Goal: Task Accomplishment & Management: Use online tool/utility

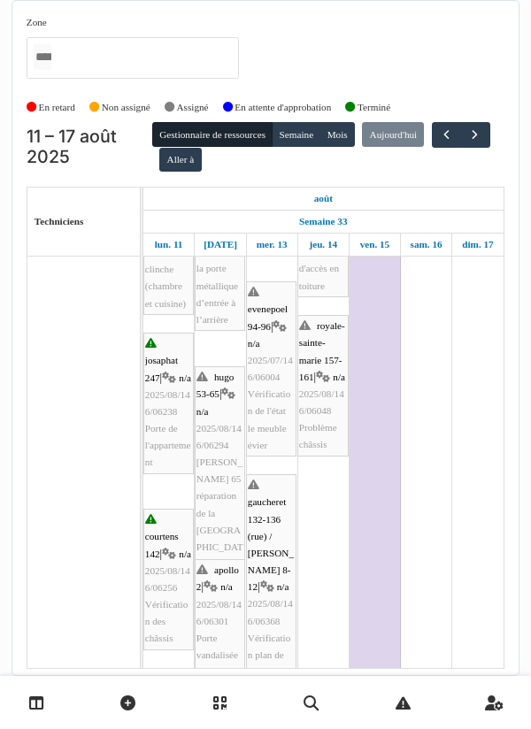
scroll to position [520, 0]
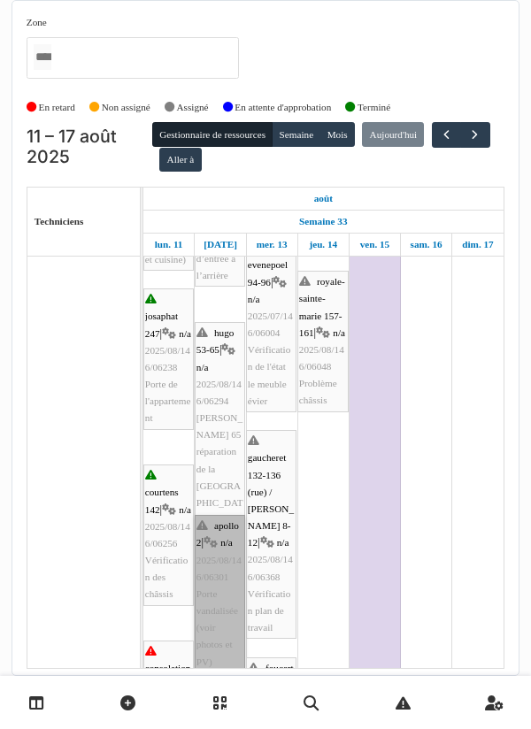
click at [221, 577] on link "apollo 2 | n/a 2025/08/146/06301 Porte vandalisée (voir photos et PV)" at bounding box center [220, 594] width 50 height 158
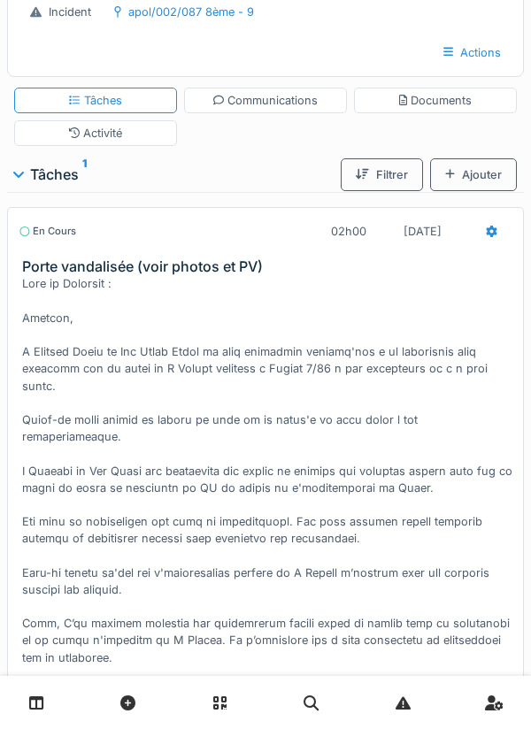
scroll to position [83, 0]
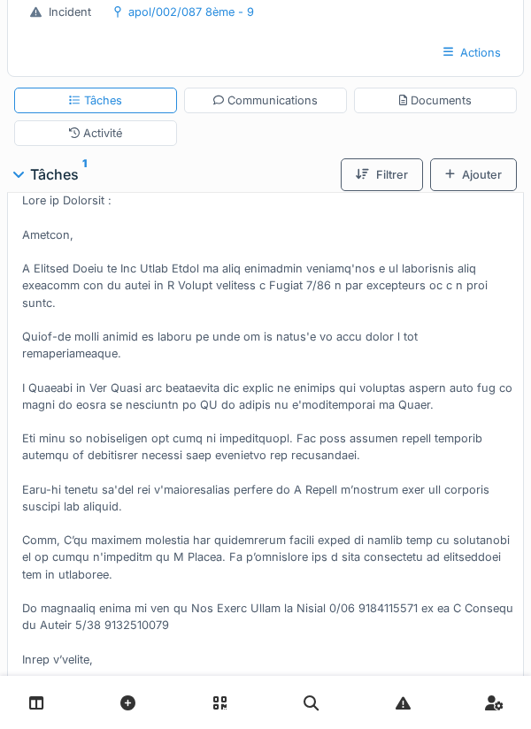
click at [273, 679] on div "Début" at bounding box center [266, 697] width 494 height 37
click at [479, 178] on div "Ajouter" at bounding box center [473, 174] width 87 height 33
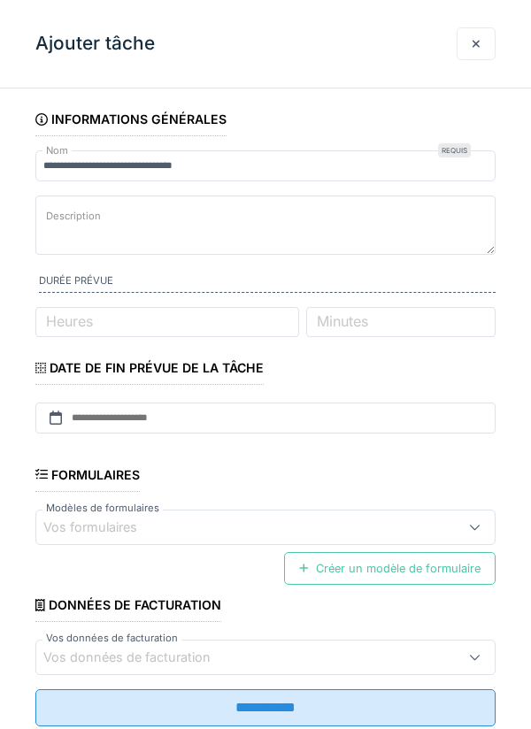
click at [440, 100] on div "**********" at bounding box center [265, 364] width 531 height 729
click at [482, 37] on div at bounding box center [476, 43] width 39 height 33
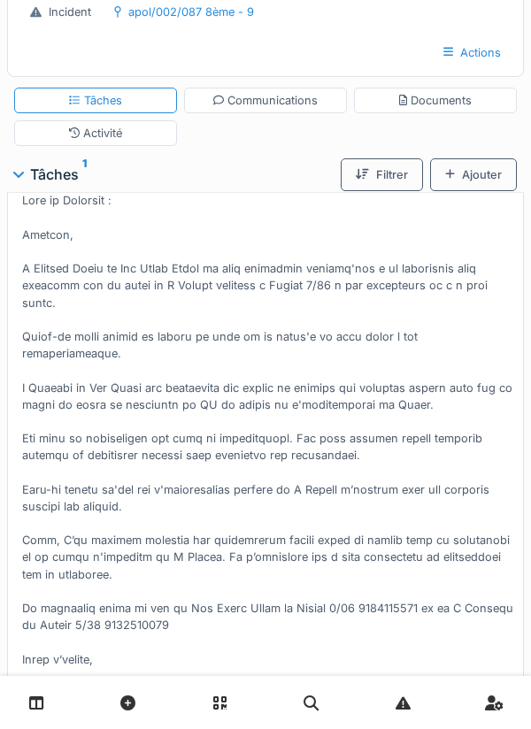
click at [476, 49] on div "Actions" at bounding box center [472, 52] width 88 height 33
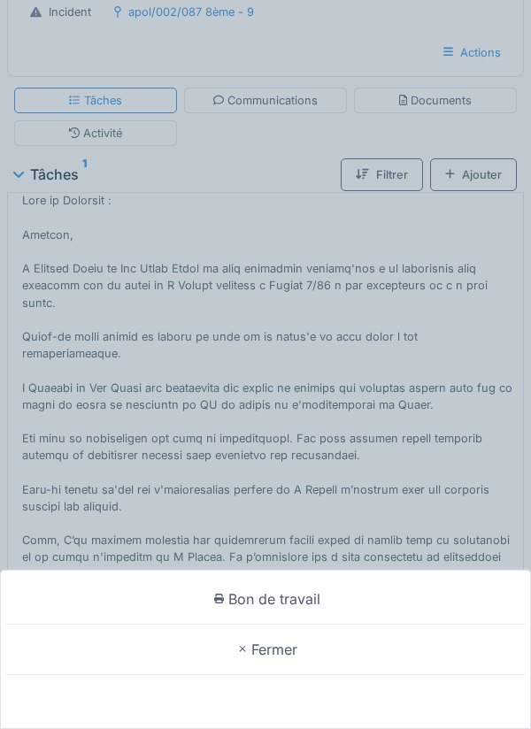
click at [391, 52] on div "Bon de travail Fermer" at bounding box center [265, 364] width 531 height 729
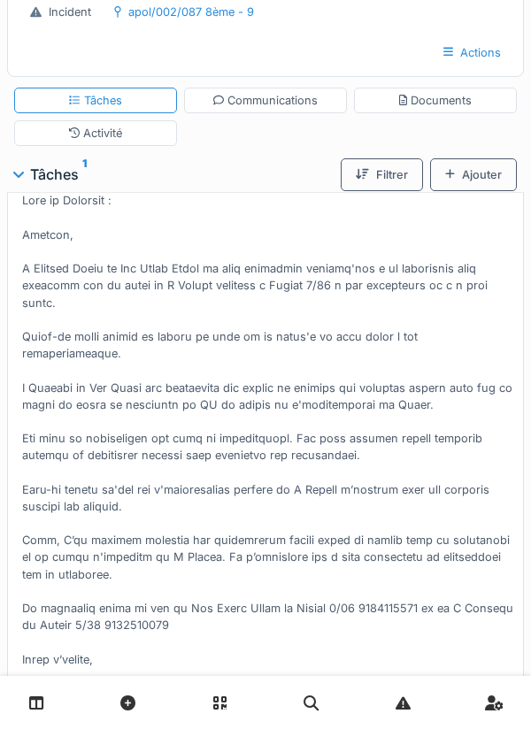
click at [440, 105] on div "Documents" at bounding box center [435, 100] width 73 height 17
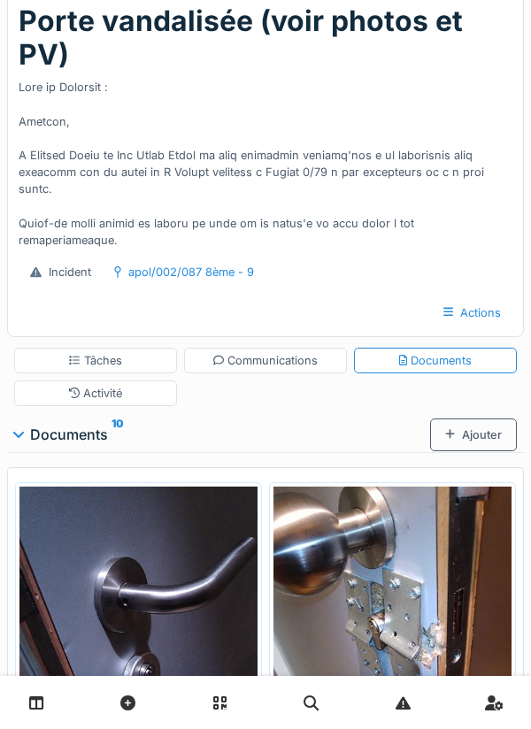
scroll to position [373, 0]
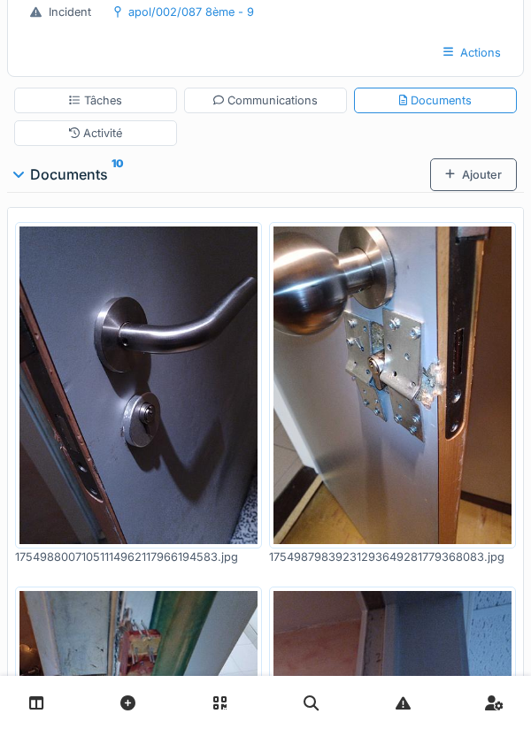
click at [464, 180] on div "Ajouter" at bounding box center [473, 174] width 87 height 33
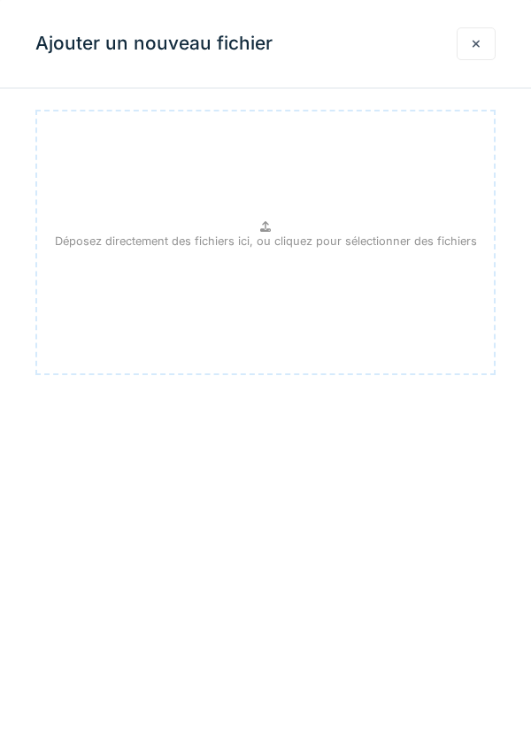
click at [274, 234] on p "Déposez directement des fichiers ici, ou cliquez pour sélectionner des fichiers" at bounding box center [266, 241] width 422 height 17
type input "**********"
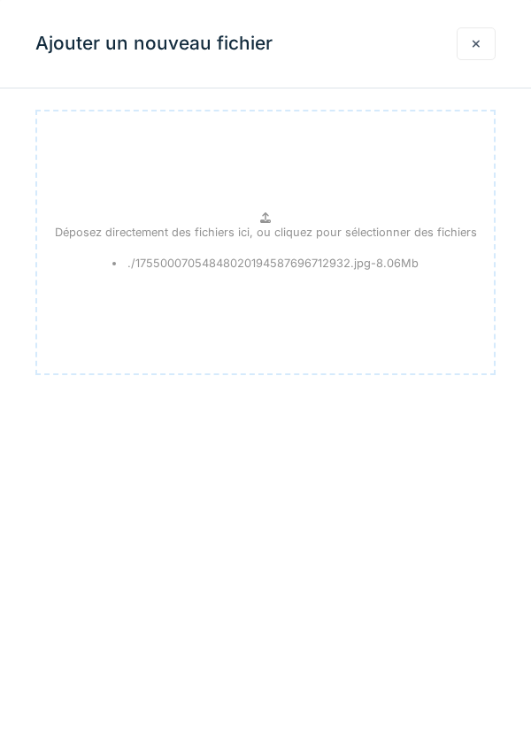
scroll to position [435, 0]
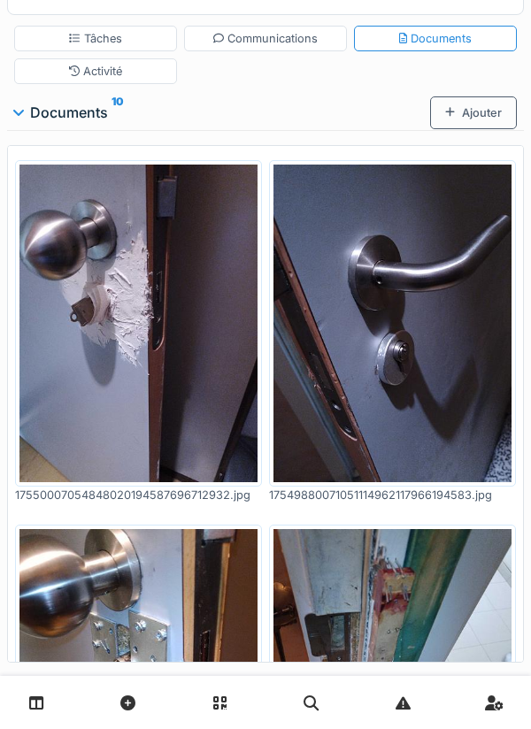
click at [473, 115] on div "Ajouter" at bounding box center [473, 112] width 87 height 33
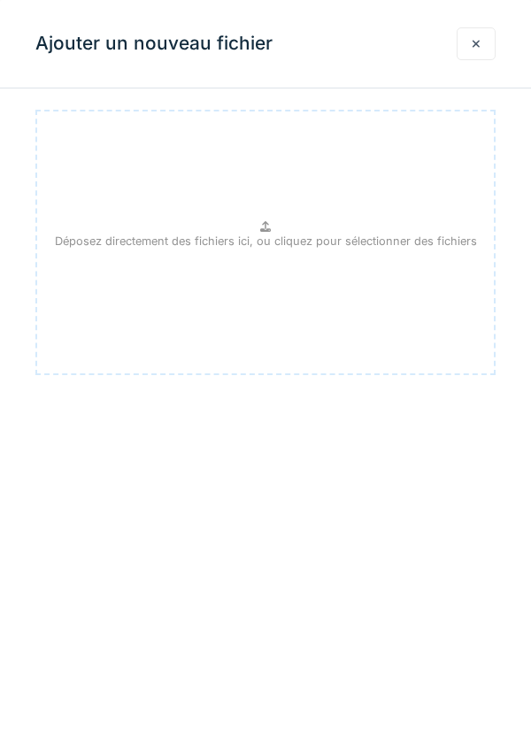
click at [278, 228] on div "Déposez directement des fichiers ici, ou cliquez pour sélectionner des fichiers" at bounding box center [265, 242] width 460 height 265
type input "**********"
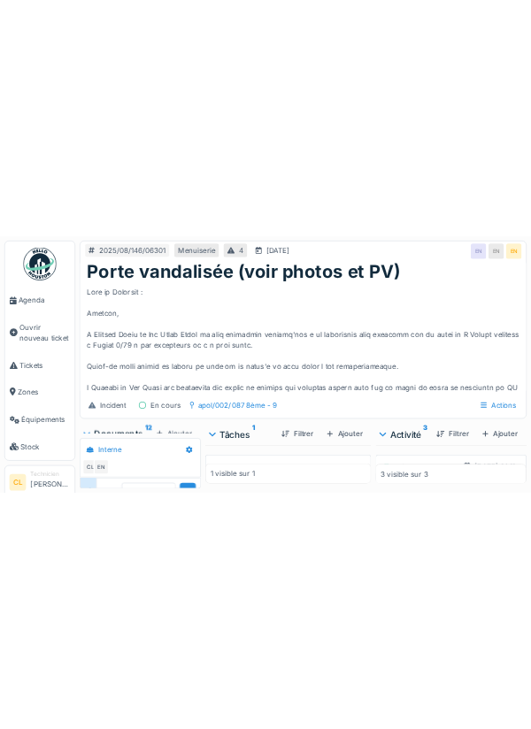
scroll to position [176, 0]
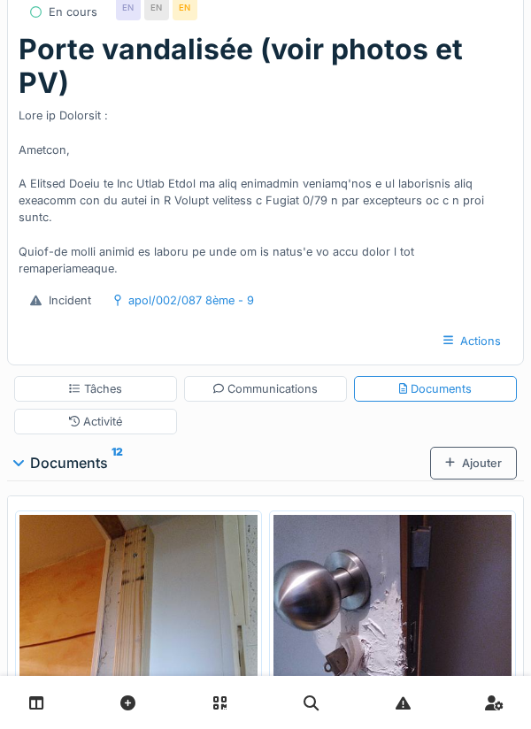
click at [472, 457] on div "Ajouter" at bounding box center [473, 463] width 87 height 33
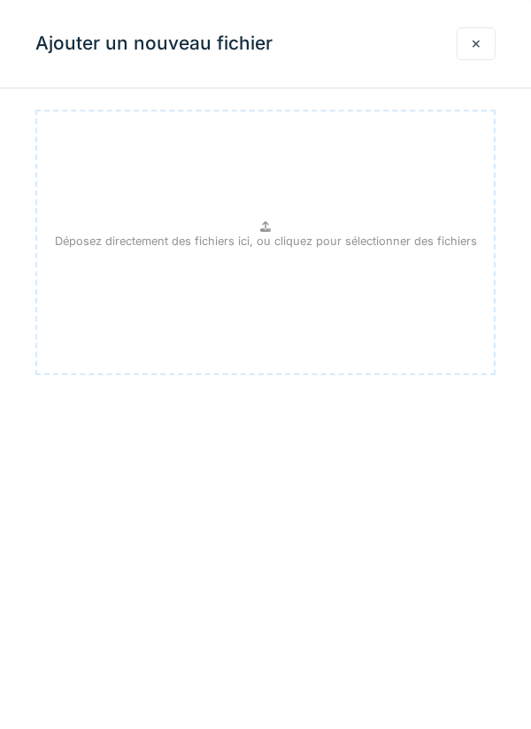
click at [279, 236] on p "Déposez directement des fichiers ici, ou cliquez pour sélectionner des fichiers" at bounding box center [266, 241] width 422 height 17
type input "**********"
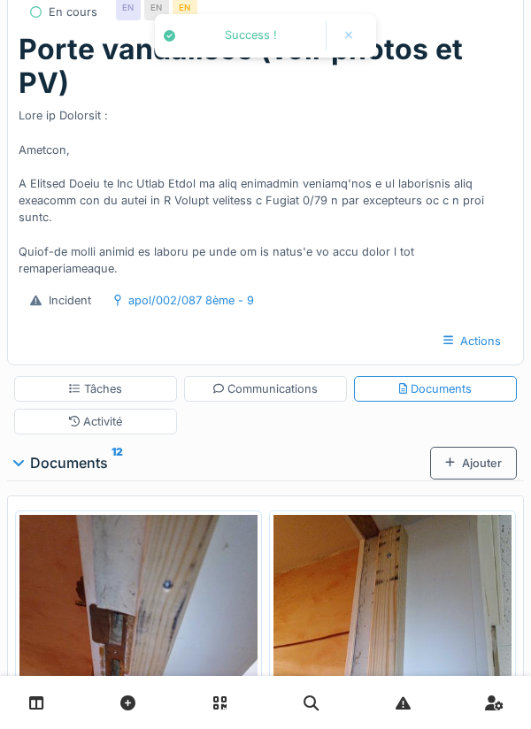
click at [470, 459] on div "Ajouter" at bounding box center [473, 463] width 87 height 33
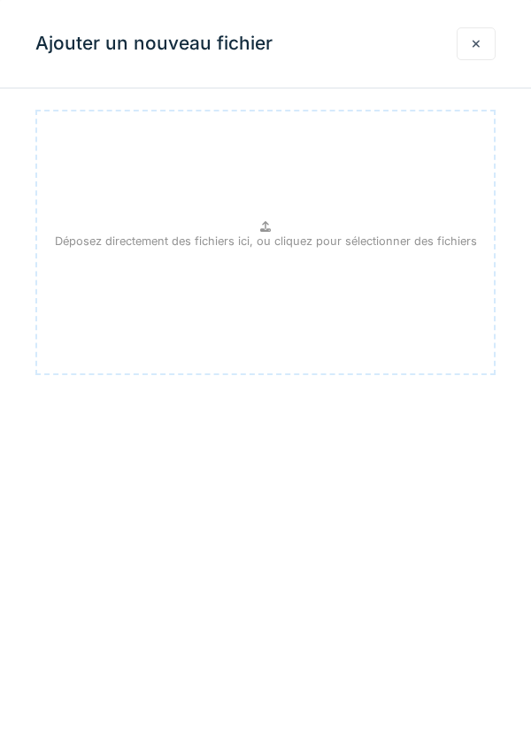
click at [273, 246] on p "Déposez directement des fichiers ici, ou cliquez pour sélectionner des fichiers" at bounding box center [266, 241] width 422 height 17
type input "**********"
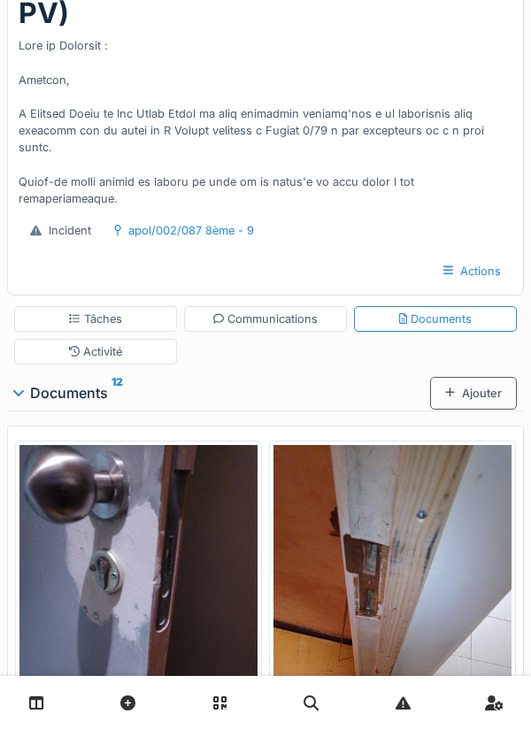
scroll to position [0, 0]
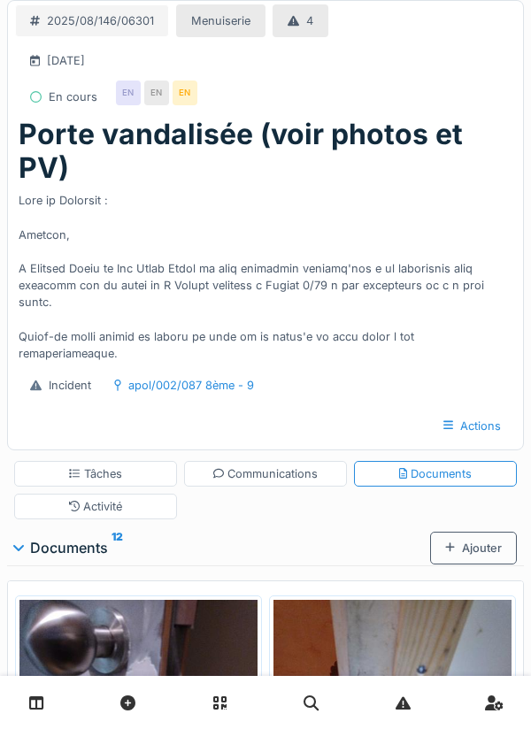
click at [269, 470] on div "Communications" at bounding box center [265, 473] width 105 height 17
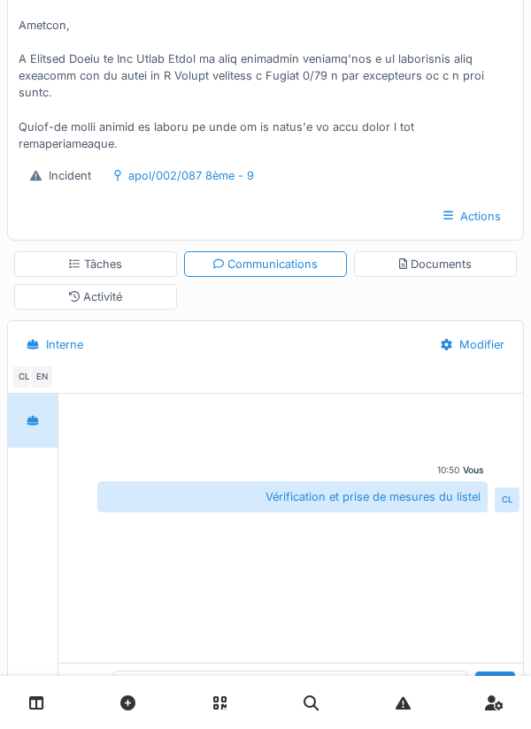
scroll to position [244, 0]
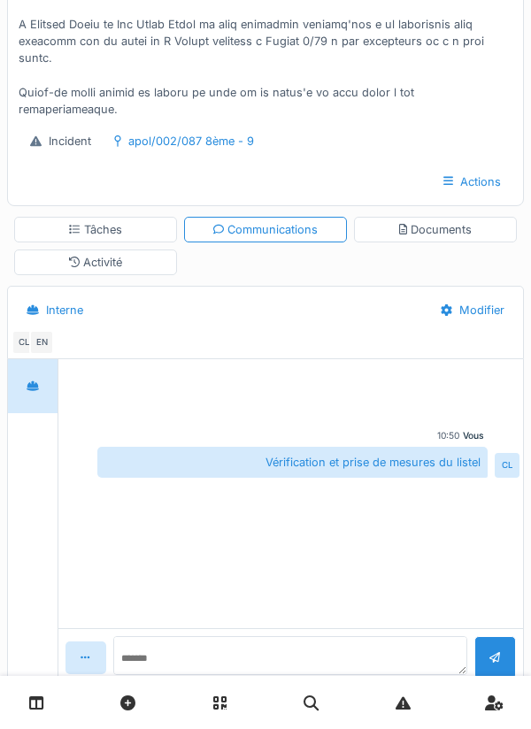
click at [102, 264] on div "Activité" at bounding box center [96, 262] width 54 height 17
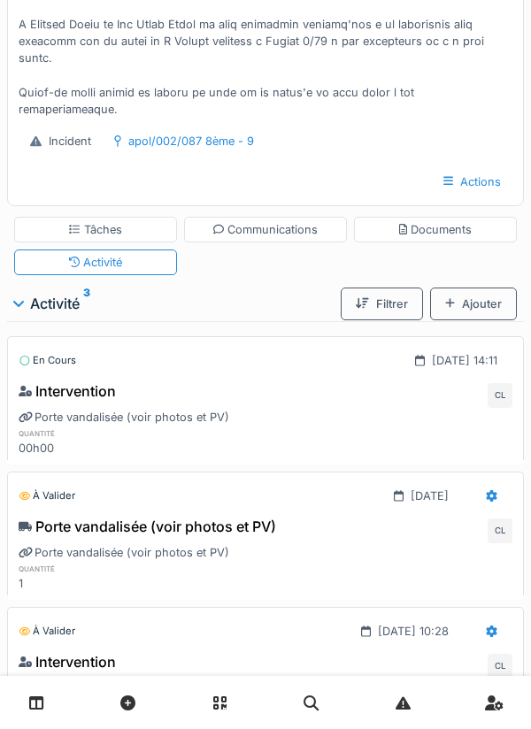
scroll to position [0, 0]
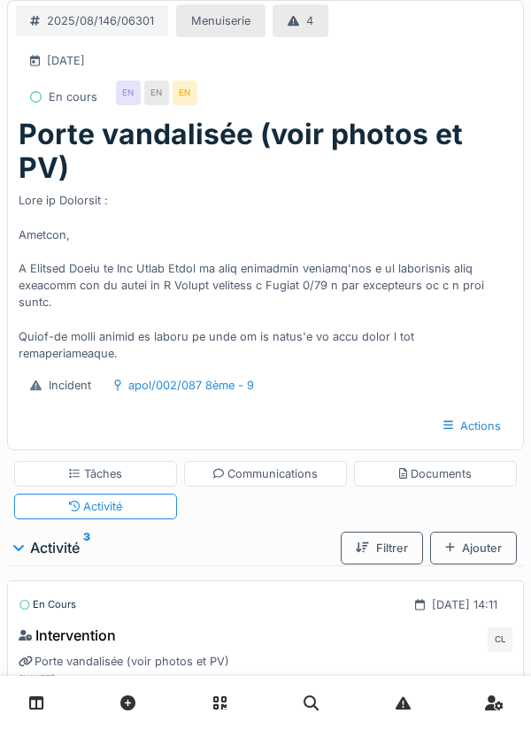
click at [257, 475] on div "Communications" at bounding box center [265, 473] width 105 height 17
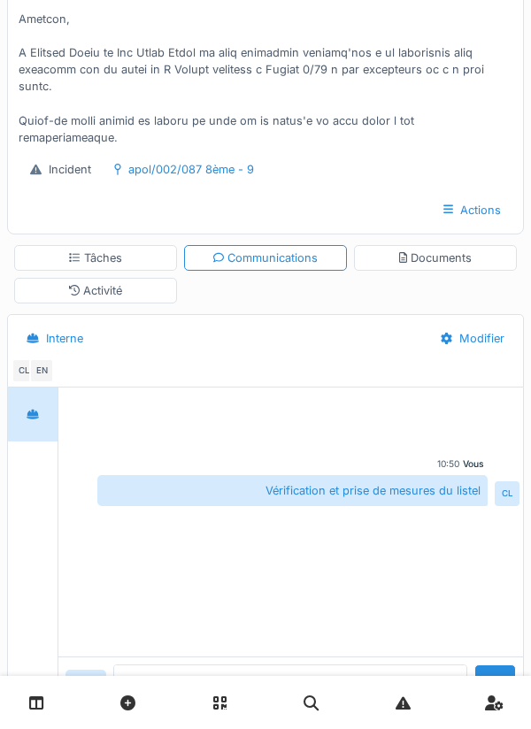
scroll to position [197, 0]
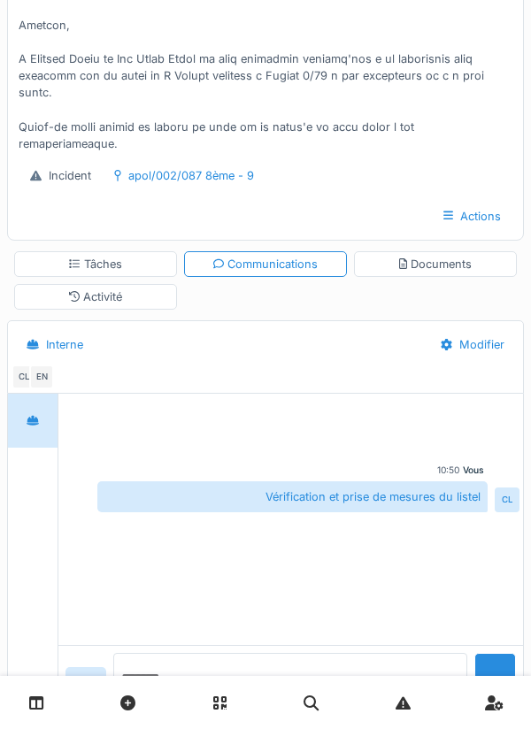
click at [180, 710] on textarea at bounding box center [290, 681] width 355 height 57
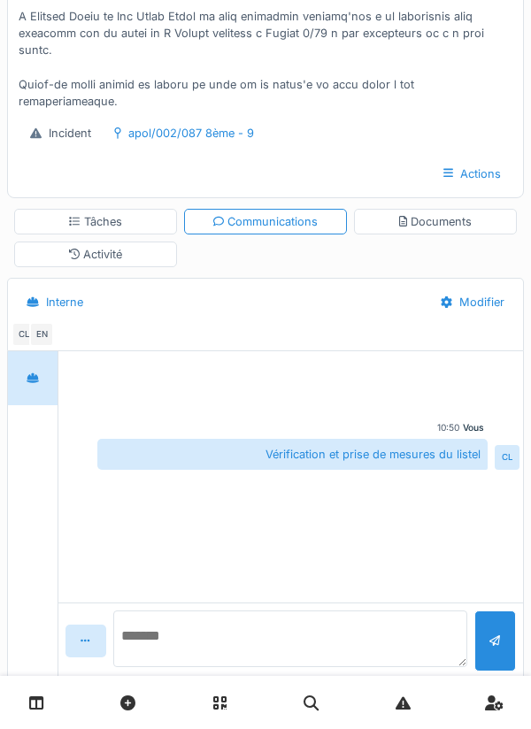
scroll to position [291, 0]
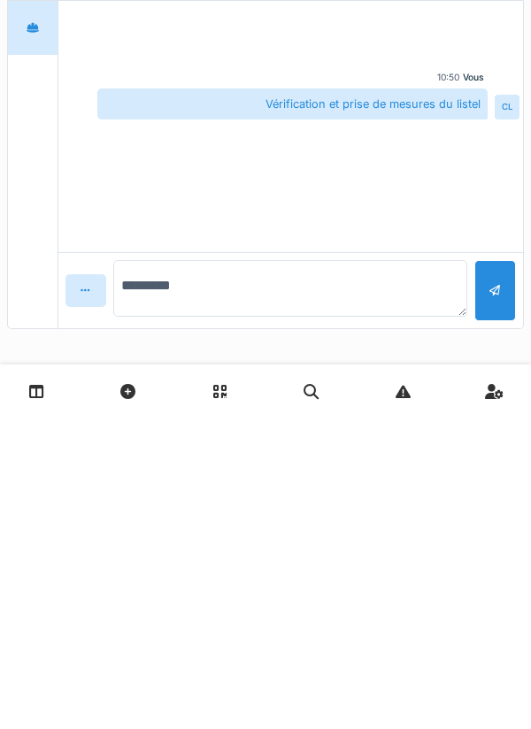
type textarea "**********"
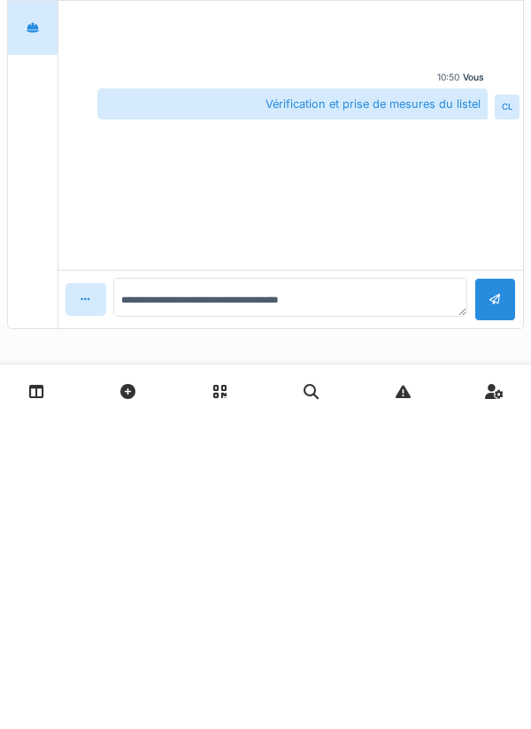
click at [486, 609] on div at bounding box center [495, 610] width 42 height 43
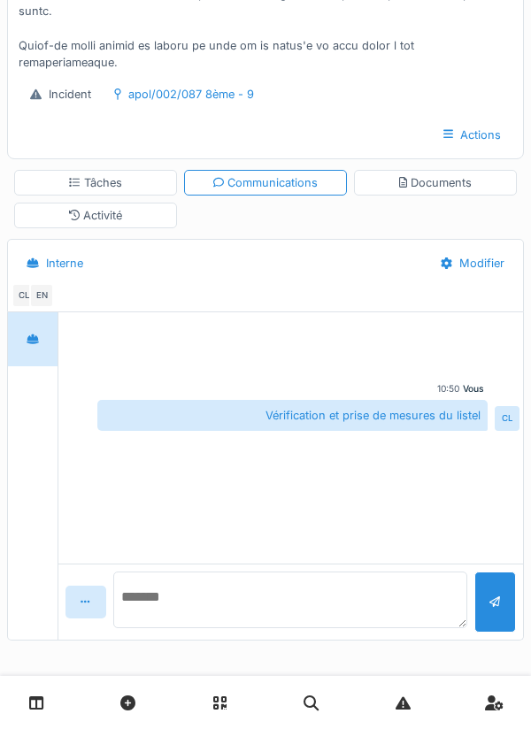
click at [211, 604] on textarea at bounding box center [290, 600] width 355 height 57
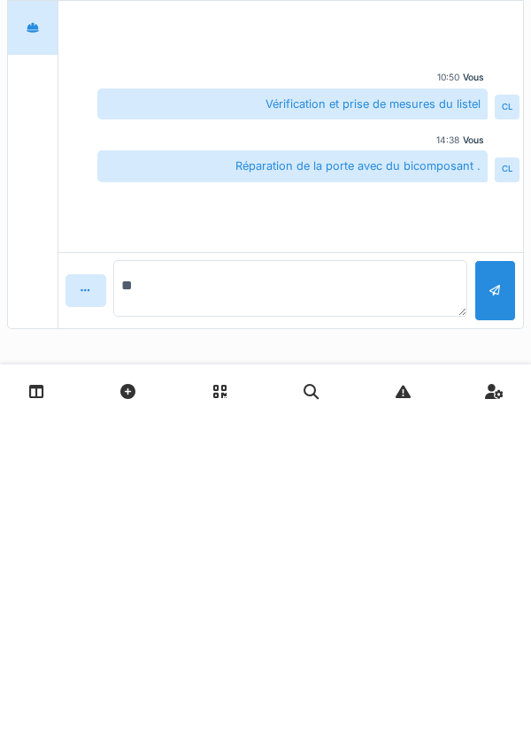
type textarea "*"
type textarea "**********"
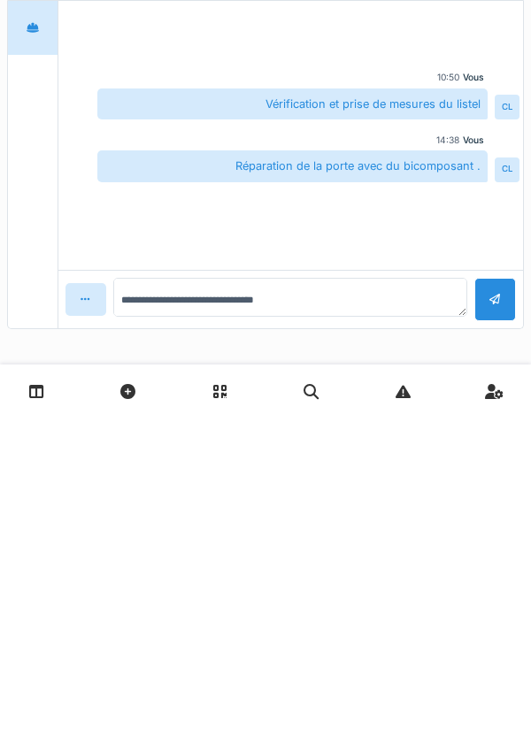
click at [503, 618] on div at bounding box center [495, 610] width 42 height 43
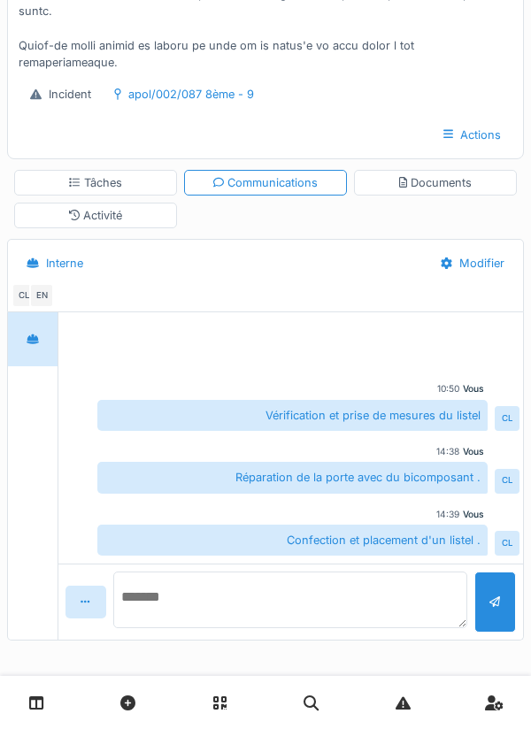
click at [180, 609] on textarea at bounding box center [290, 600] width 355 height 57
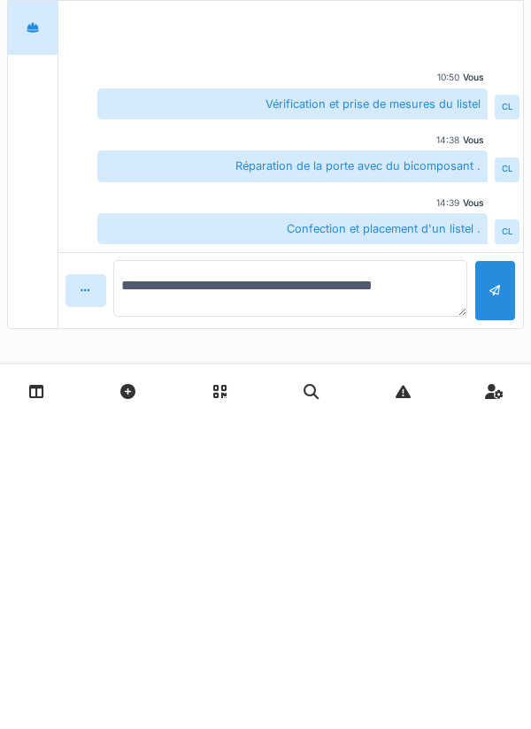
type textarea "**********"
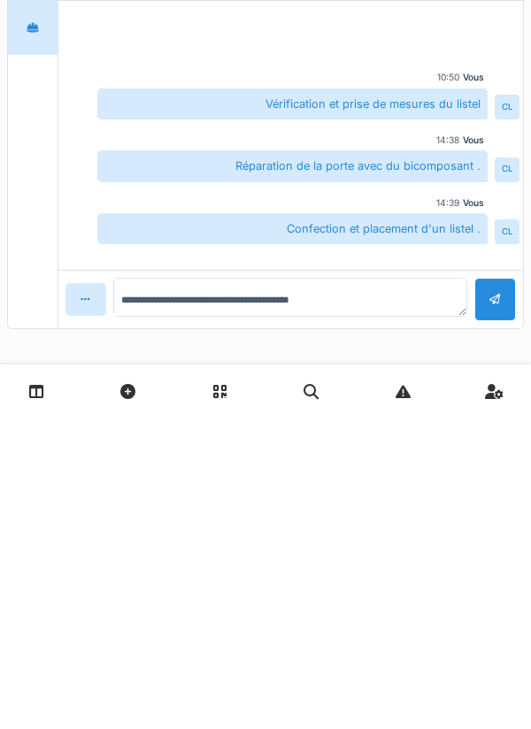
click at [495, 603] on div at bounding box center [495, 611] width 12 height 17
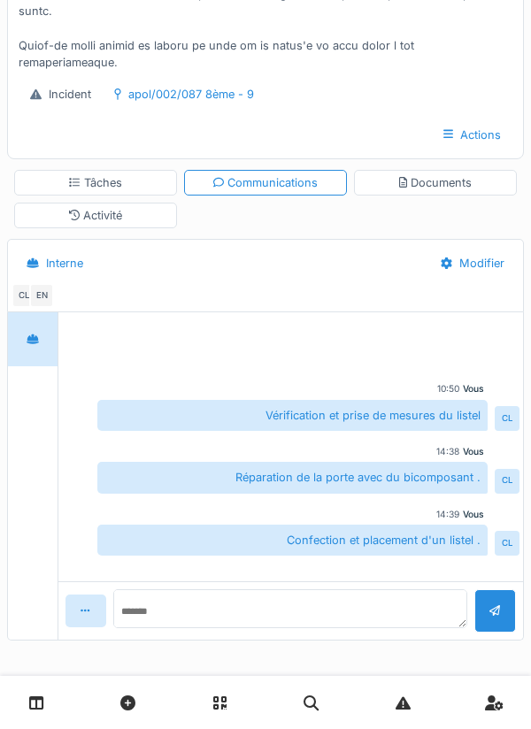
scroll to position [44, 0]
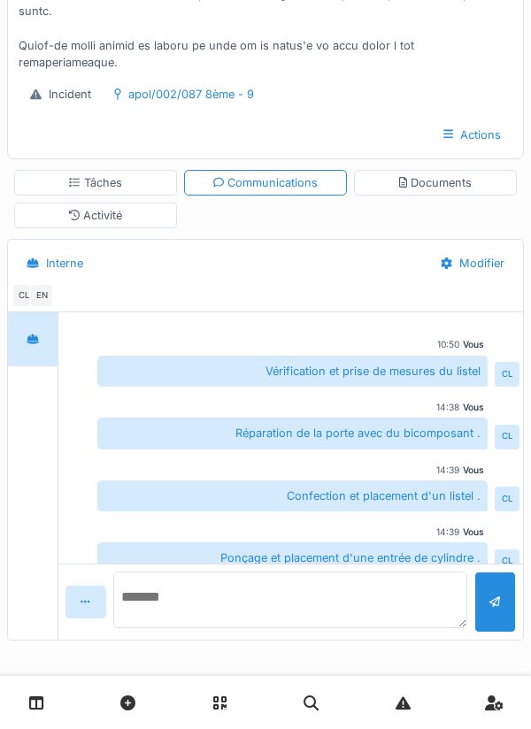
click at [197, 616] on textarea at bounding box center [290, 600] width 355 height 57
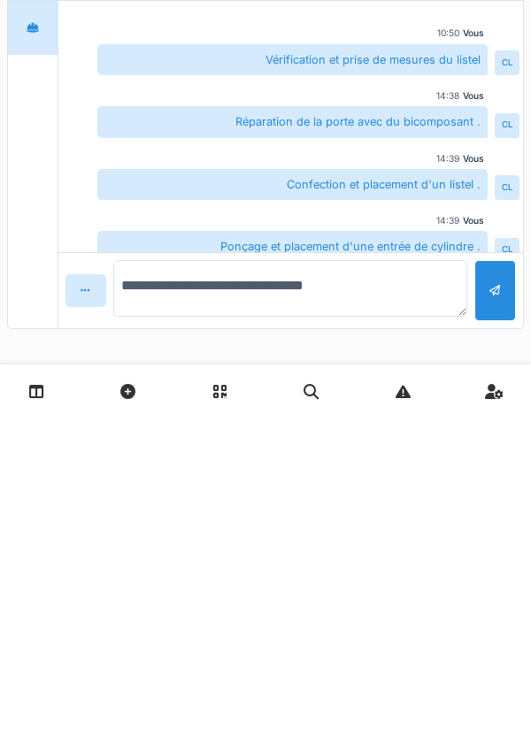
type textarea "**********"
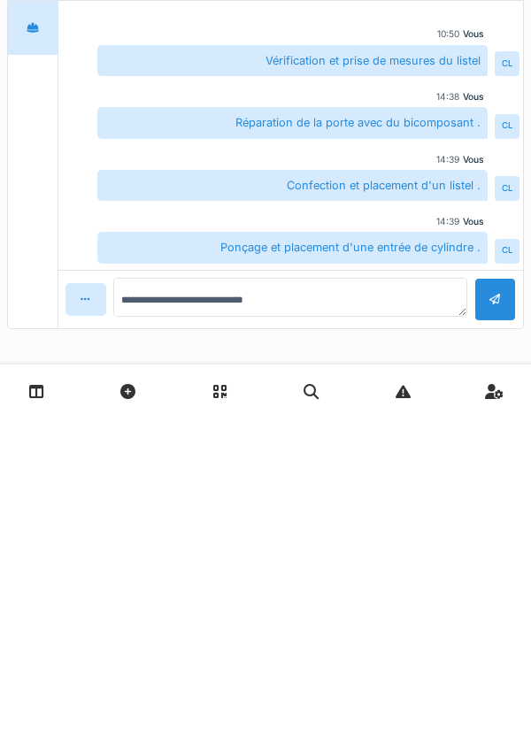
click at [488, 607] on div at bounding box center [495, 610] width 42 height 43
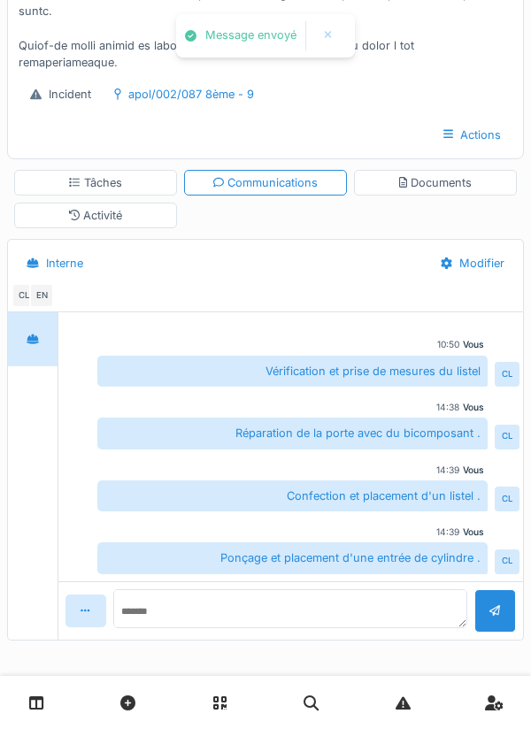
scroll to position [107, 0]
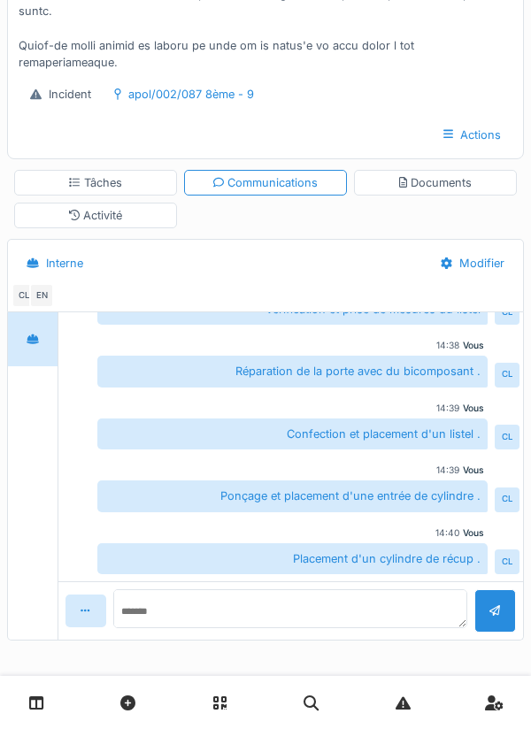
click at [433, 185] on div "Documents" at bounding box center [435, 182] width 73 height 17
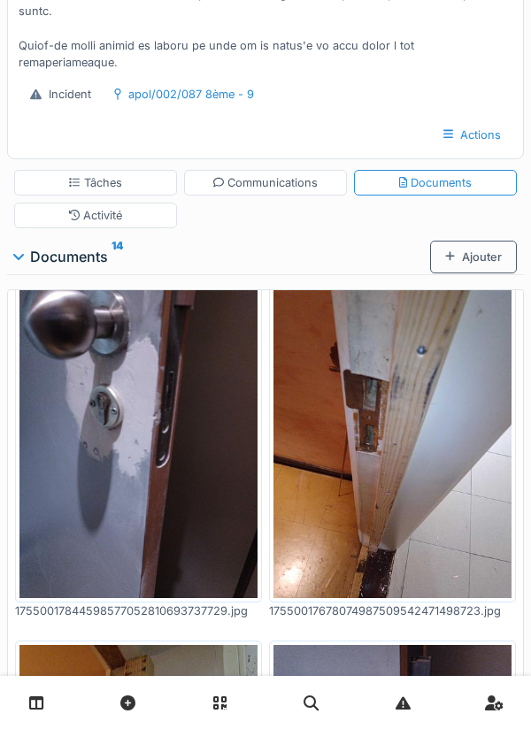
scroll to position [0, 0]
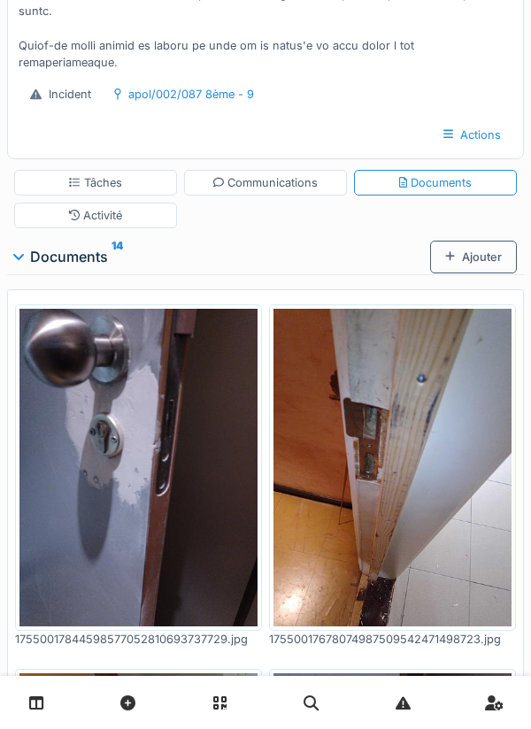
click at [279, 193] on div "Communications" at bounding box center [265, 183] width 163 height 26
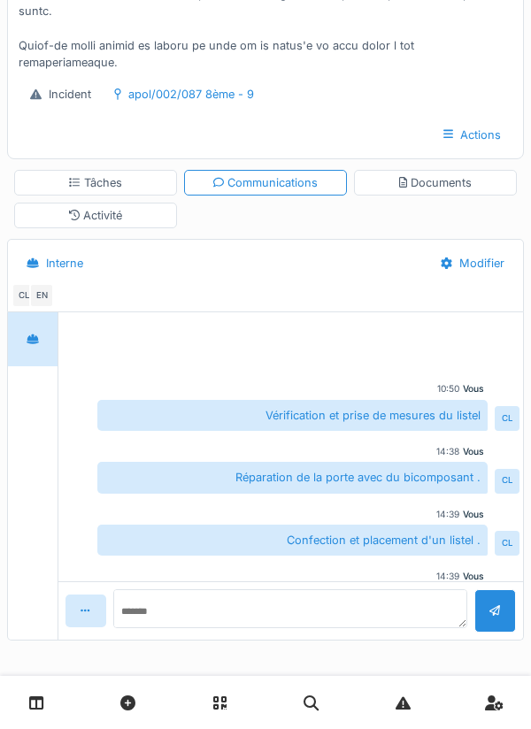
scroll to position [107, 0]
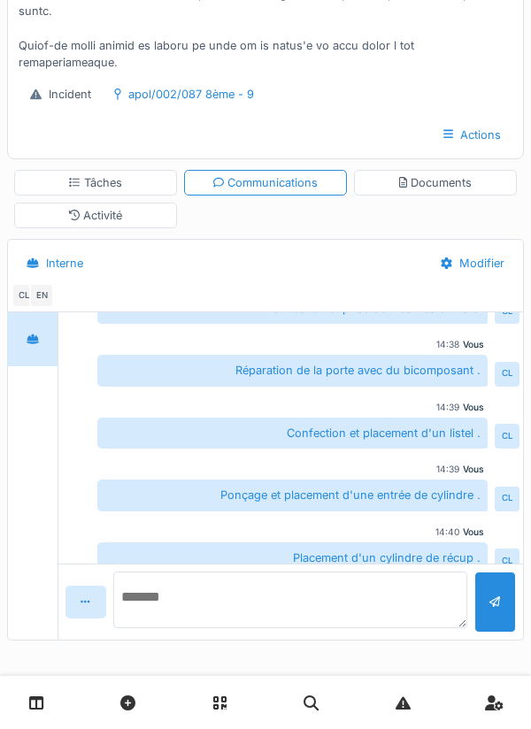
click at [183, 617] on textarea at bounding box center [290, 600] width 355 height 57
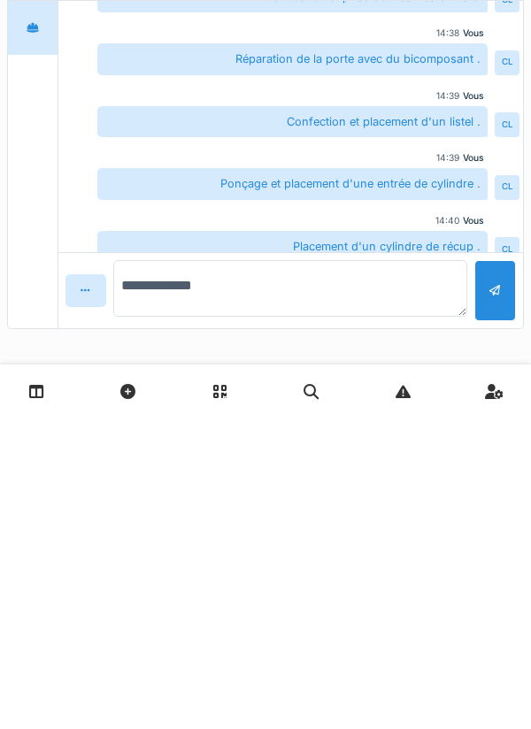
type textarea "**********"
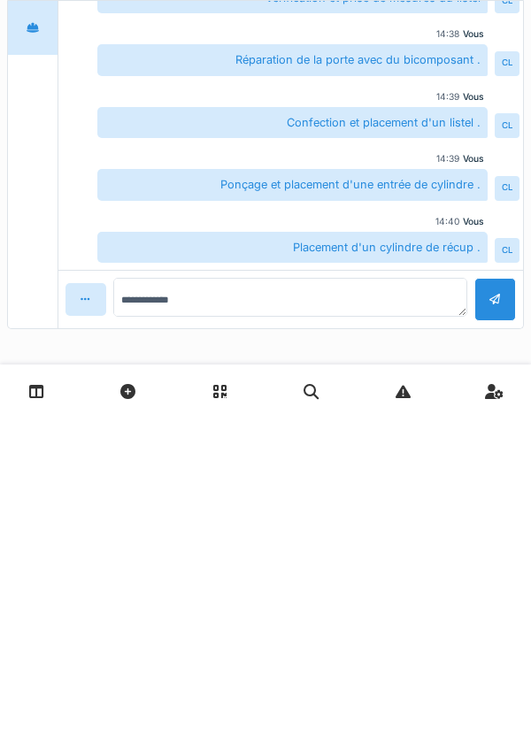
click at [500, 609] on div at bounding box center [495, 611] width 12 height 17
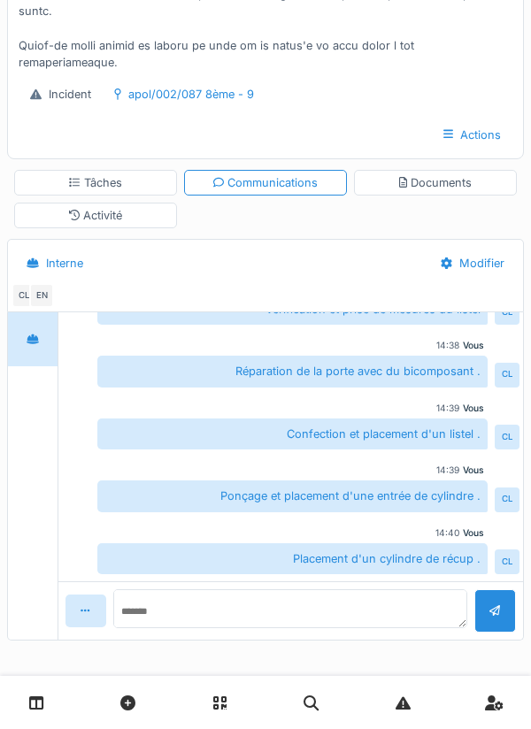
scroll to position [169, 0]
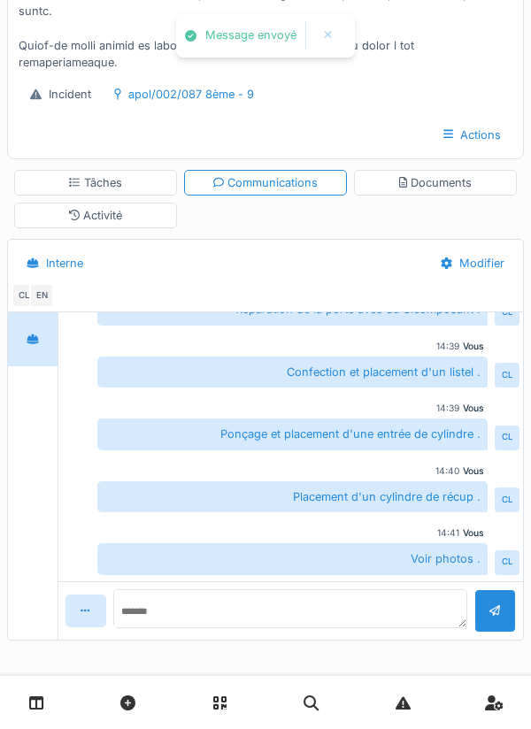
click at [96, 185] on div "Tâches" at bounding box center [95, 182] width 53 height 17
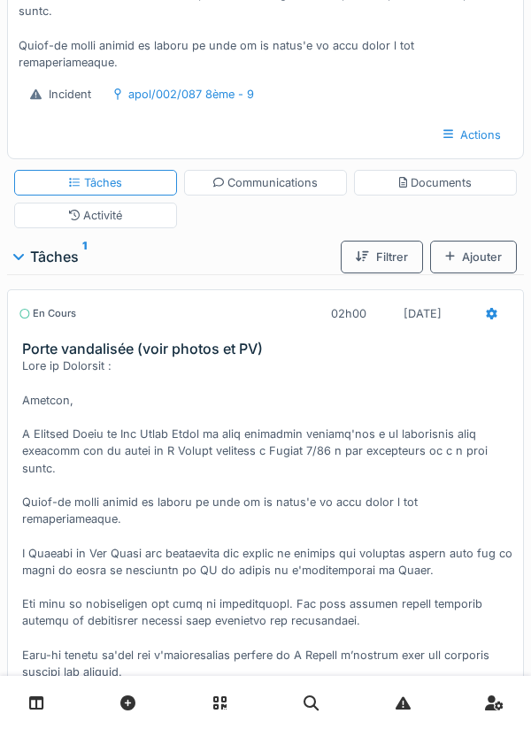
click at [470, 256] on div "Ajouter" at bounding box center [473, 257] width 87 height 33
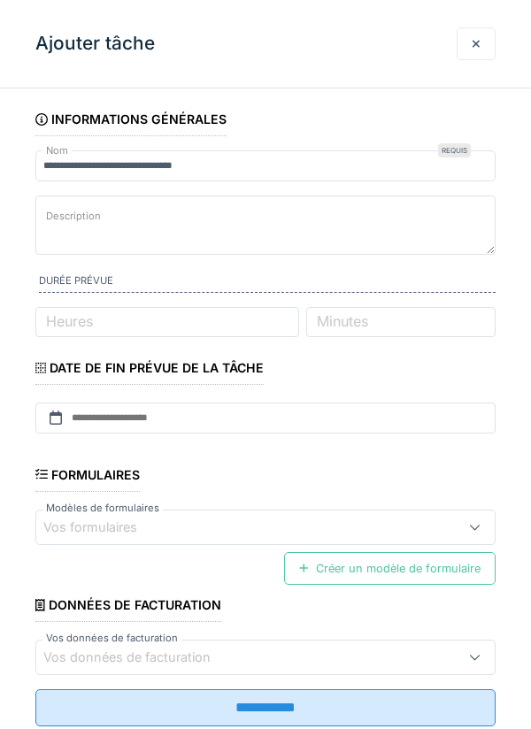
click at [123, 534] on div "Vos formulaires" at bounding box center [102, 527] width 119 height 19
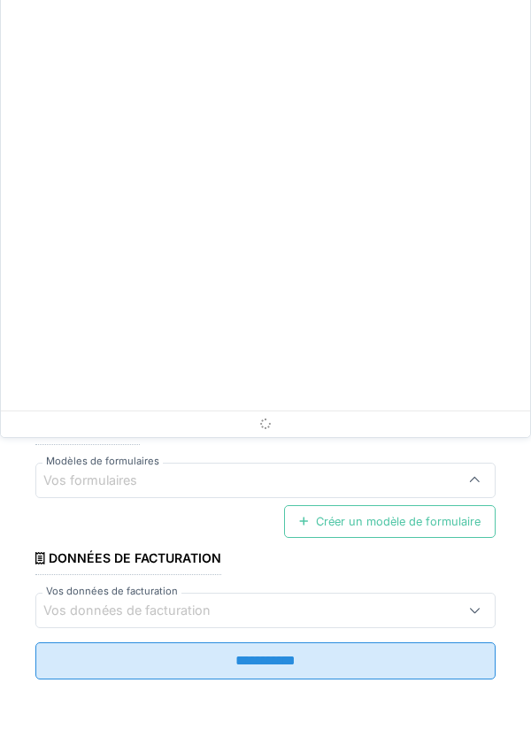
scroll to position [53, 0]
